Goal: Information Seeking & Learning: Learn about a topic

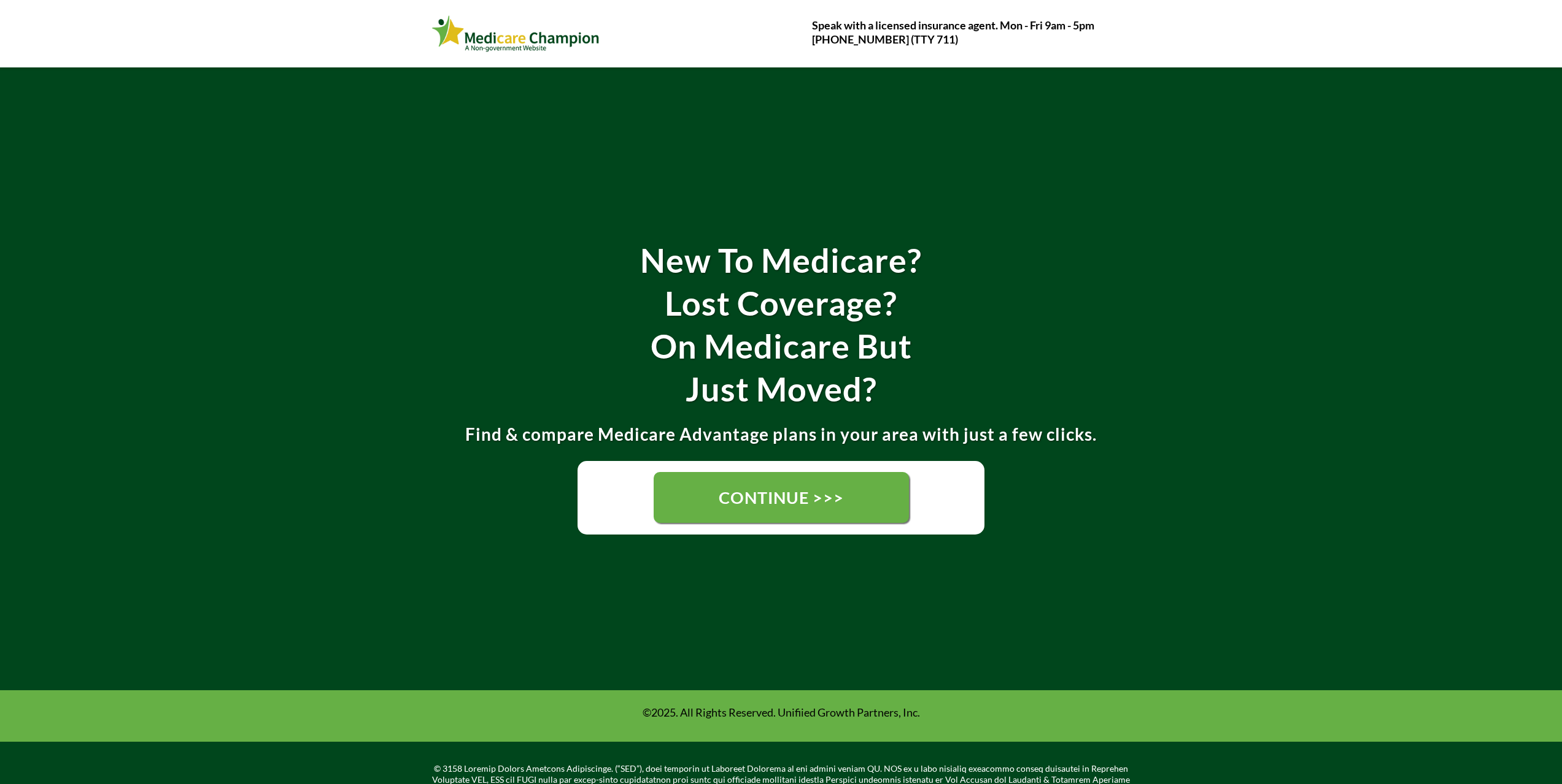
scroll to position [198, 0]
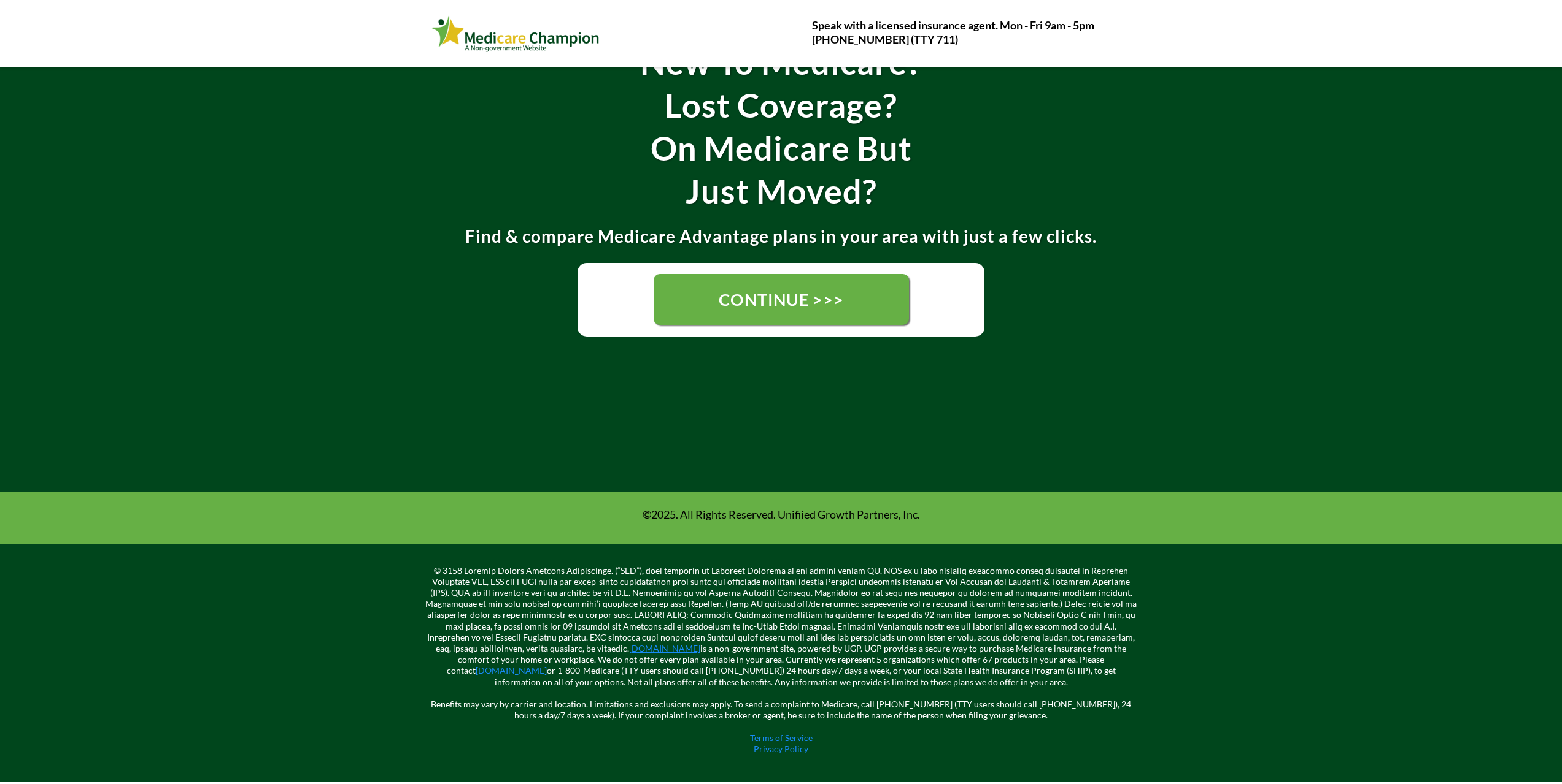
click at [651, 650] on link "[DOMAIN_NAME]" at bounding box center [664, 648] width 71 height 11
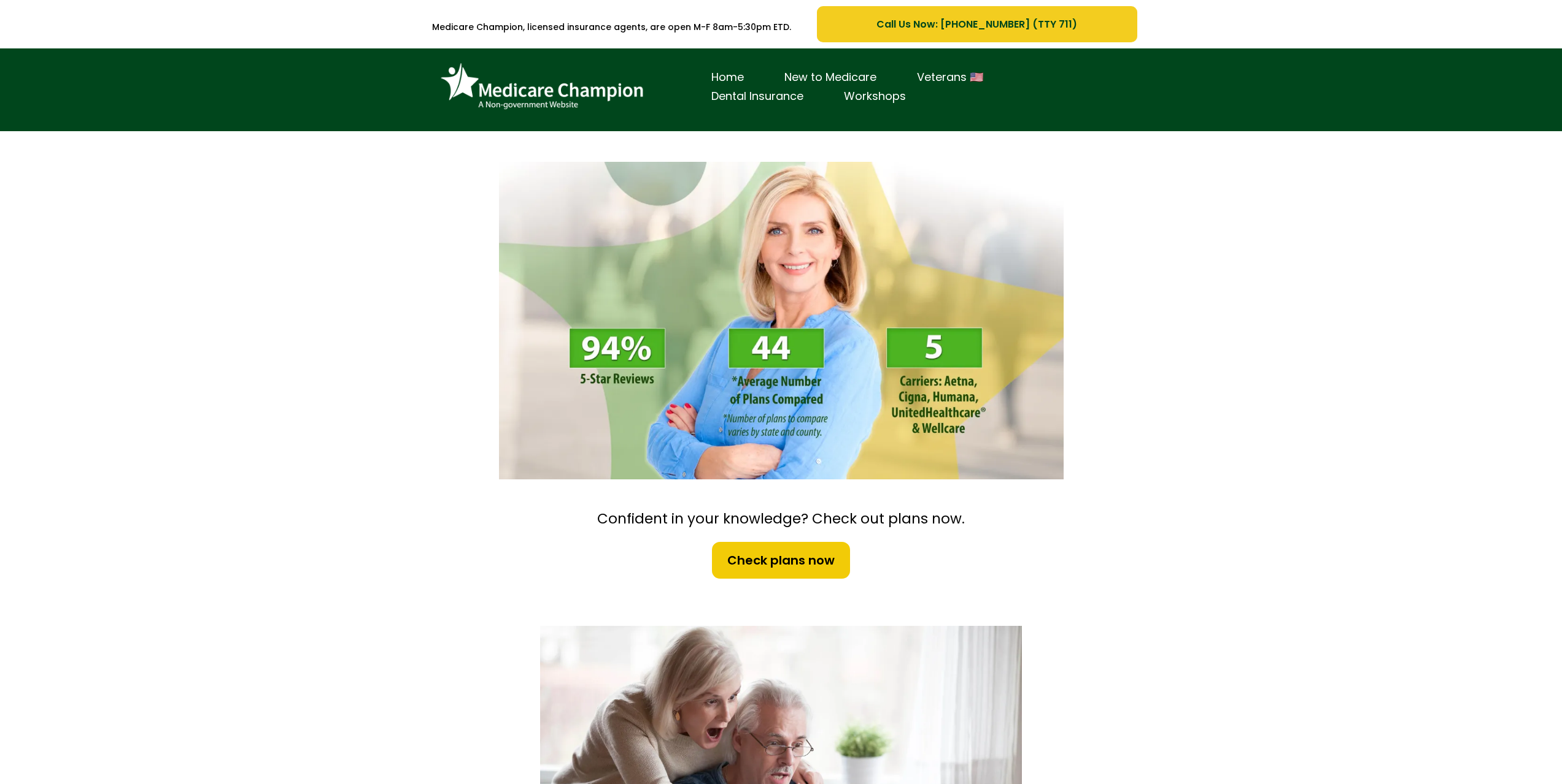
click at [934, 21] on span "Call Us Now: 1-833-823-1990 (TTY 711)" at bounding box center [976, 24] width 200 height 15
click at [778, 573] on link "Check plans now" at bounding box center [781, 560] width 141 height 39
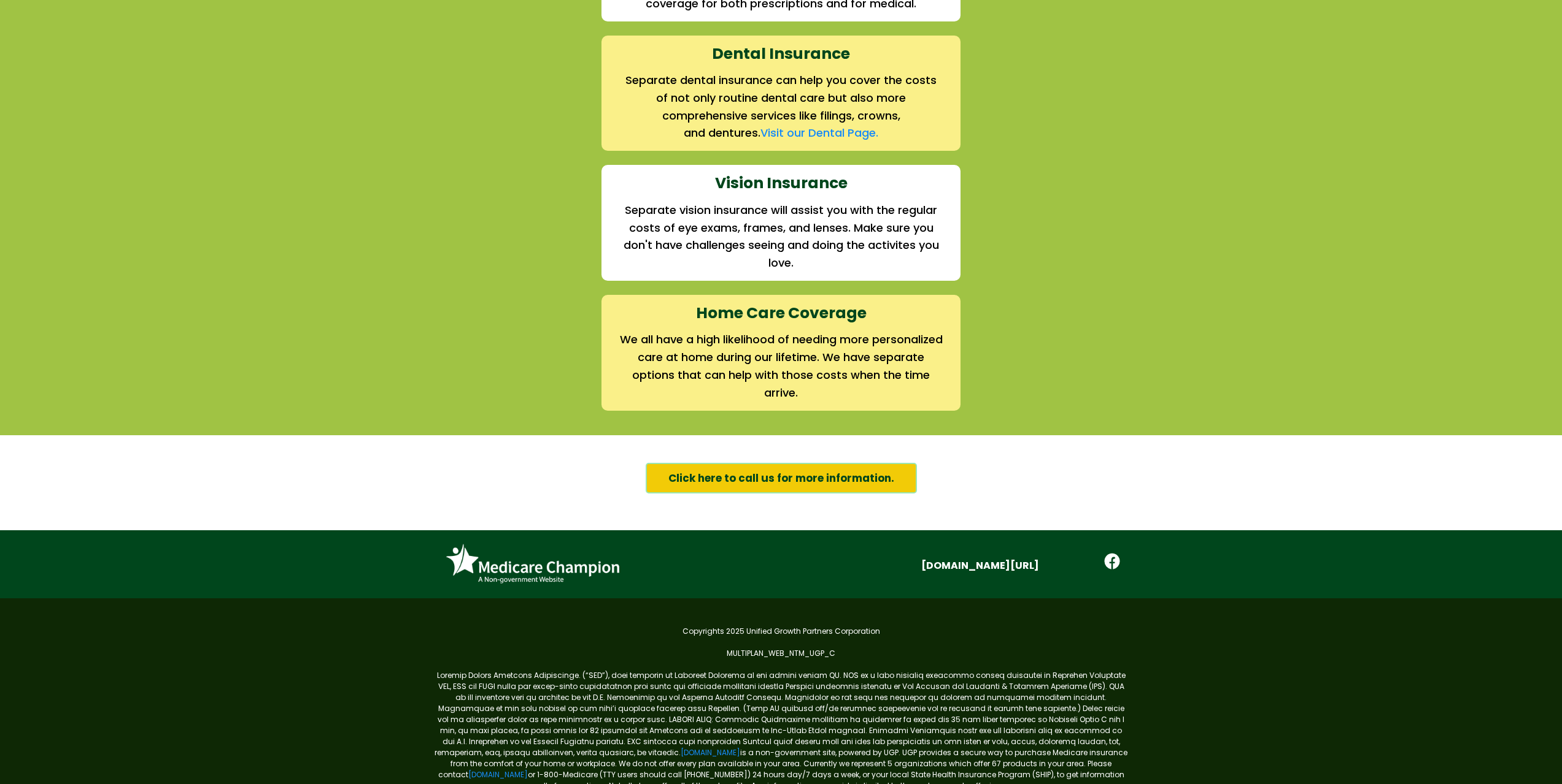
scroll to position [1758, 0]
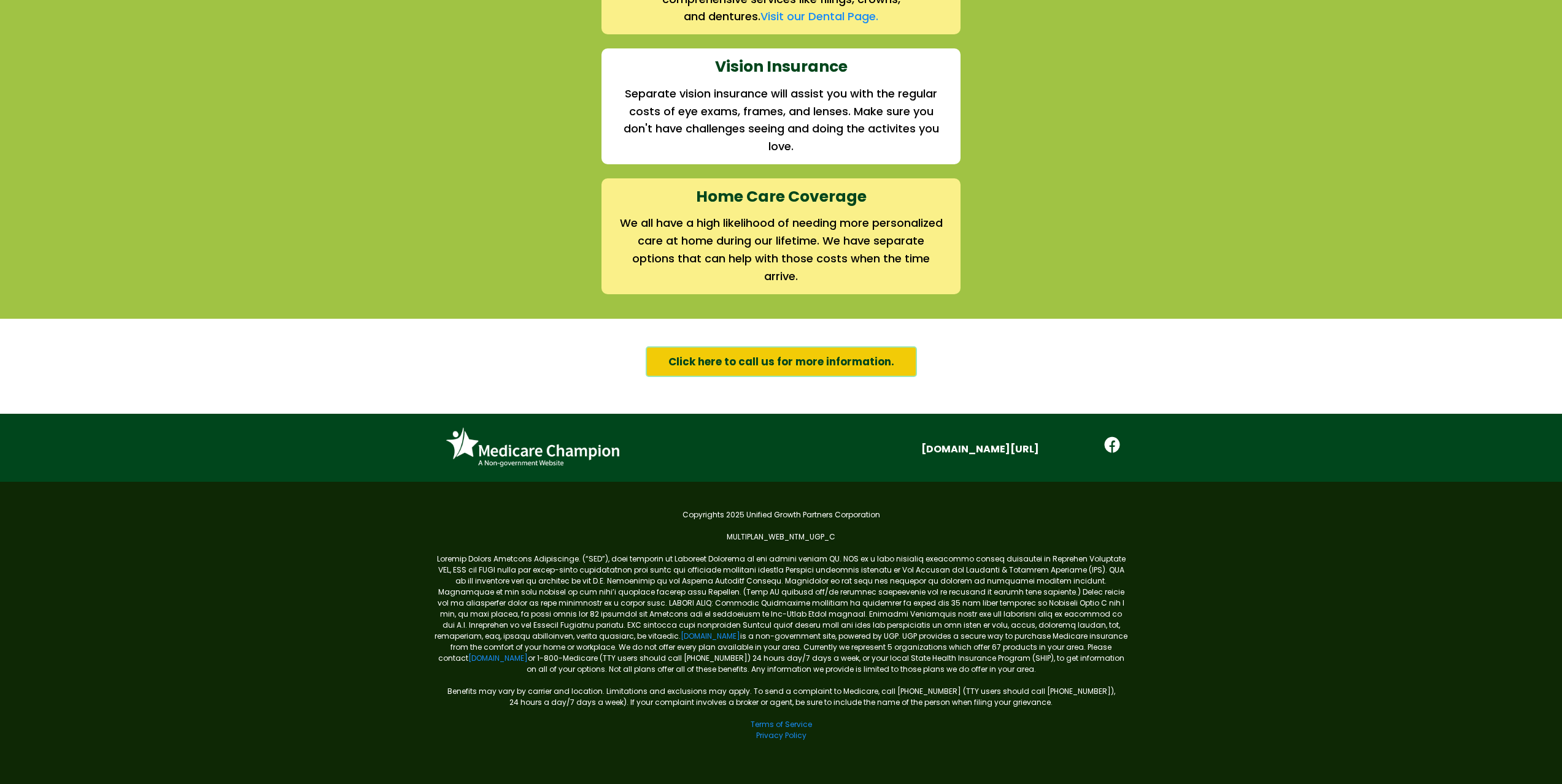
click at [790, 363] on span "Click here to call us for more information." at bounding box center [781, 361] width 225 height 16
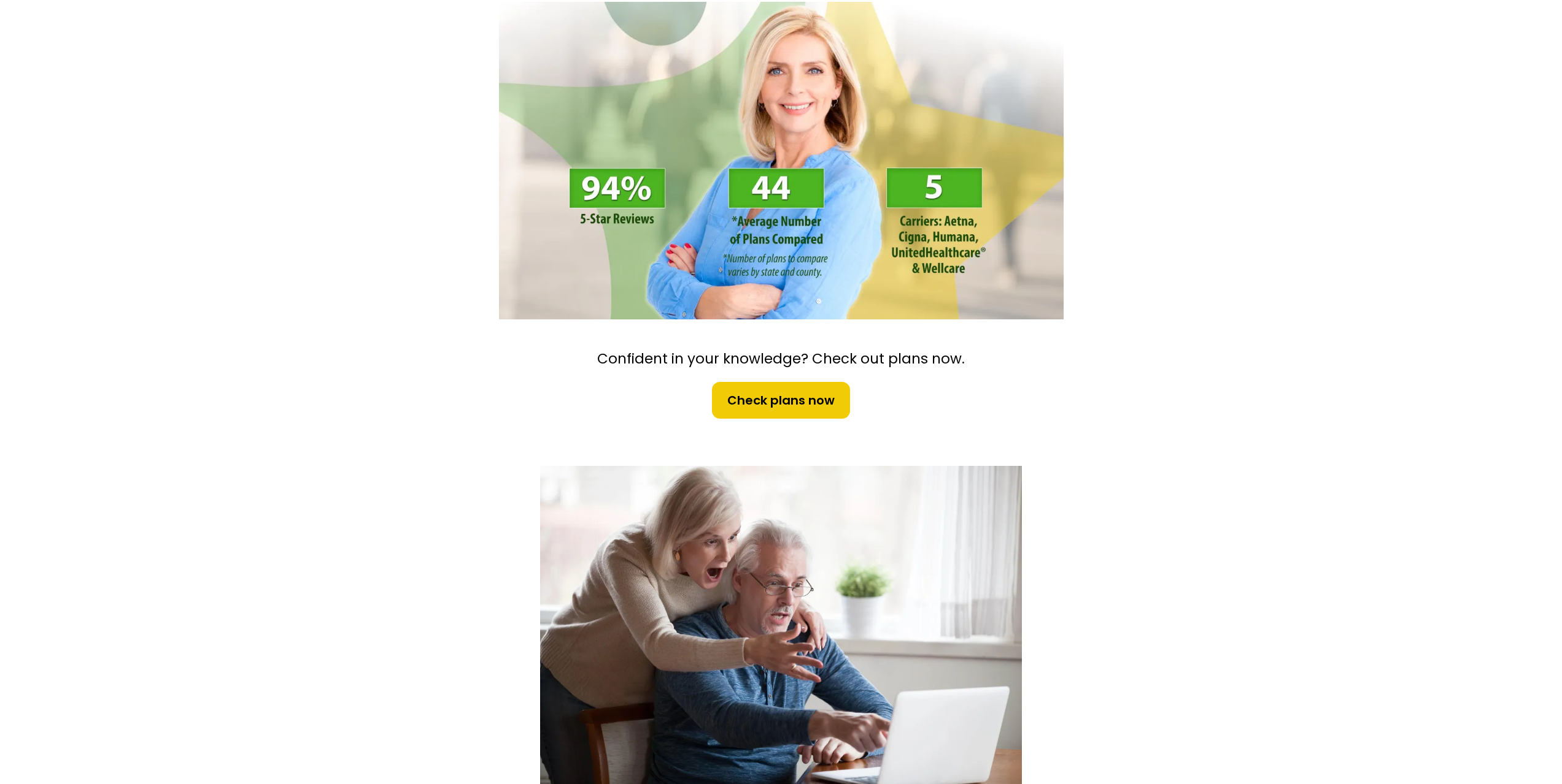
scroll to position [0, 0]
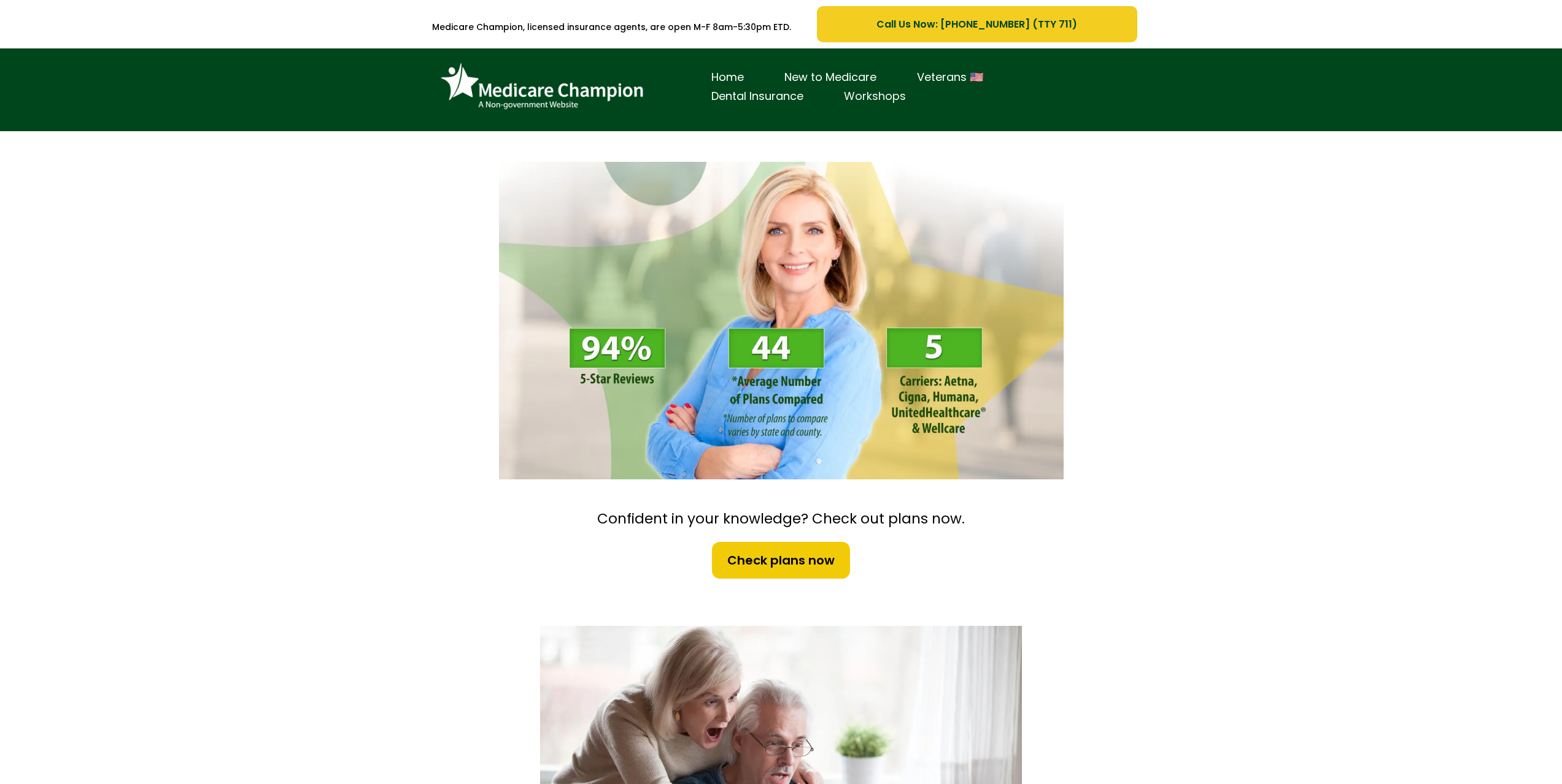
click at [891, 98] on link "Workshops" at bounding box center [874, 97] width 103 height 19
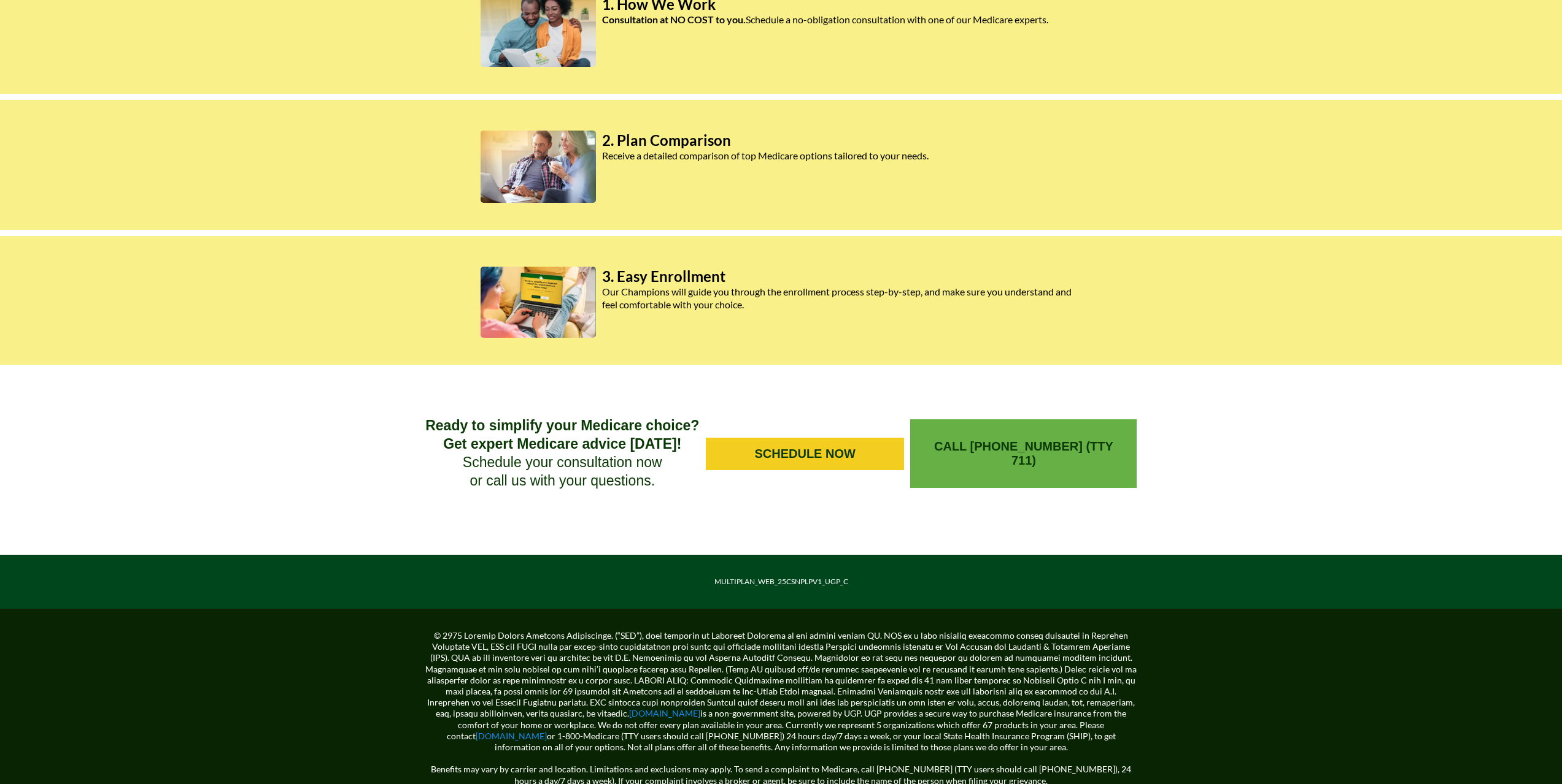
scroll to position [836, 0]
